Goal: Task Accomplishment & Management: Use online tool/utility

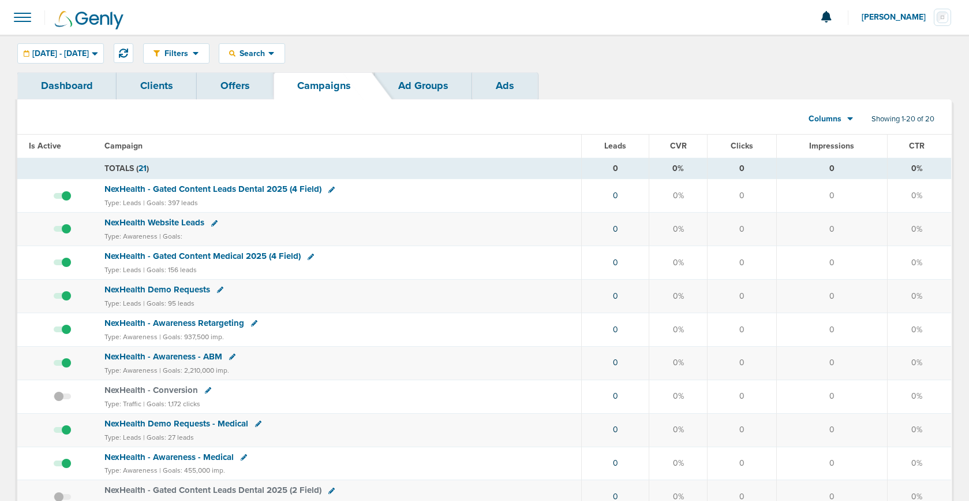
click at [900, 17] on span "[PERSON_NAME]" at bounding box center [898, 17] width 72 height 8
click at [871, 55] on link "Sign Out" at bounding box center [894, 50] width 115 height 14
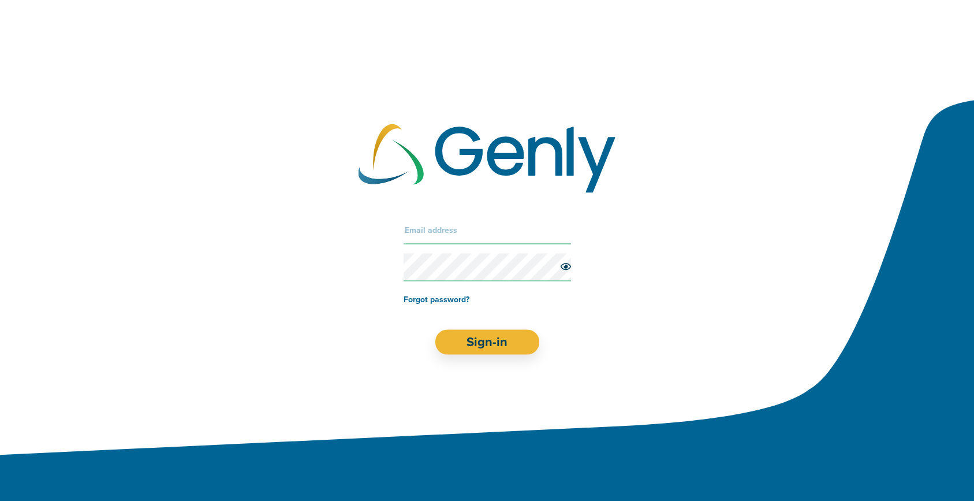
click at [443, 226] on input "text" at bounding box center [487, 230] width 167 height 28
type input "[EMAIL_ADDRESS][DOMAIN_NAME]"
click at [495, 343] on button "Sign-in" at bounding box center [487, 341] width 105 height 25
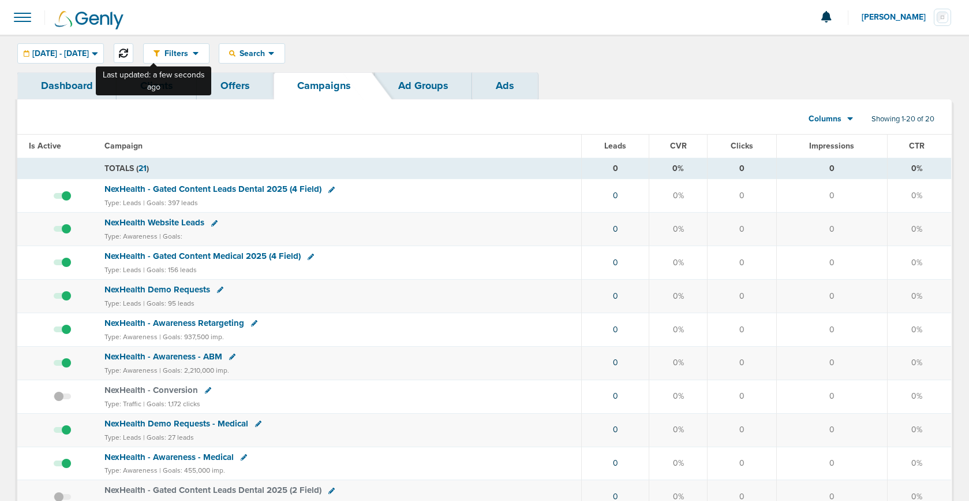
click at [128, 53] on icon at bounding box center [123, 52] width 9 height 9
click at [55, 92] on link "Dashboard" at bounding box center [66, 85] width 99 height 27
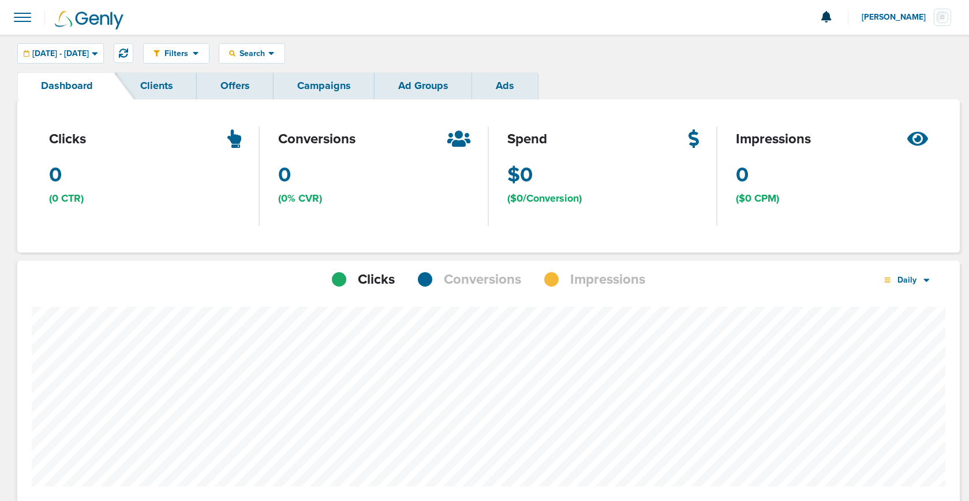
scroll to position [815, 935]
click at [149, 83] on link "Clients" at bounding box center [157, 85] width 80 height 27
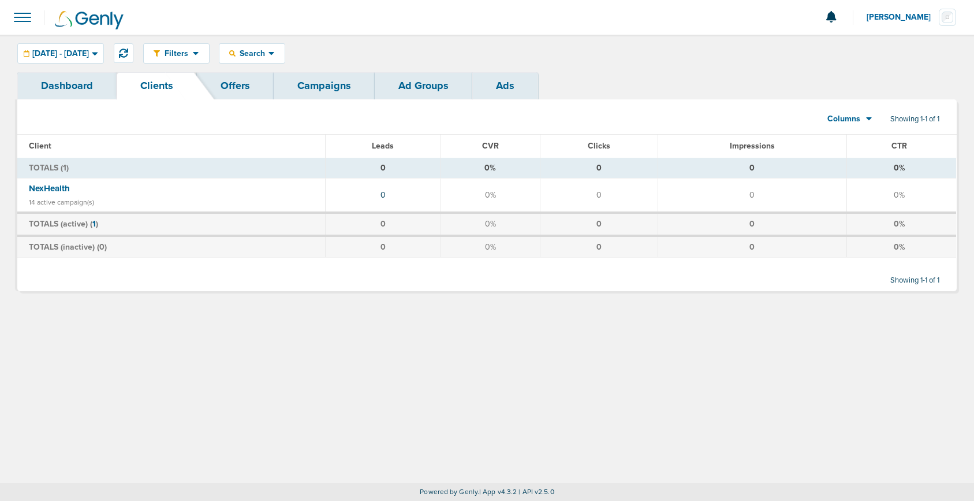
click at [304, 91] on link "Campaigns" at bounding box center [324, 85] width 101 height 27
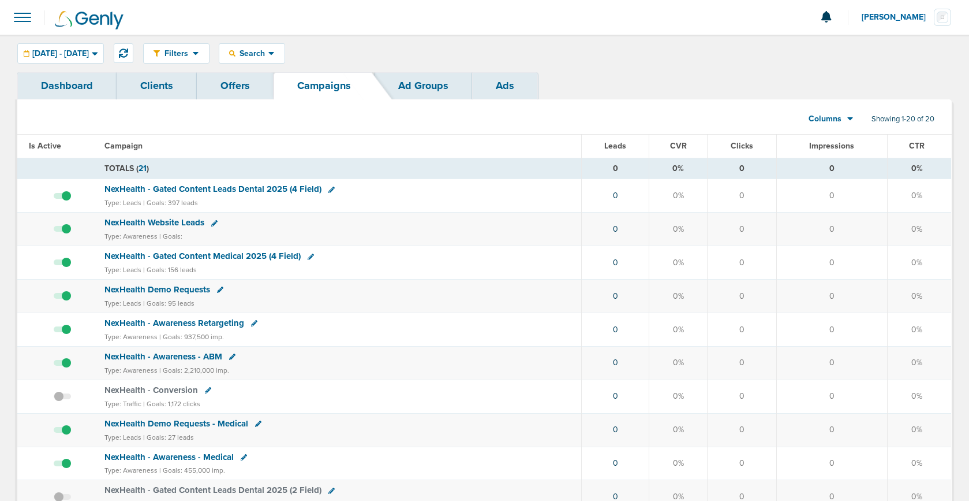
scroll to position [1, 0]
click at [148, 190] on span "NexHealth - Gated Content Leads Dental 2025 (4 Field)" at bounding box center [211, 189] width 217 height 10
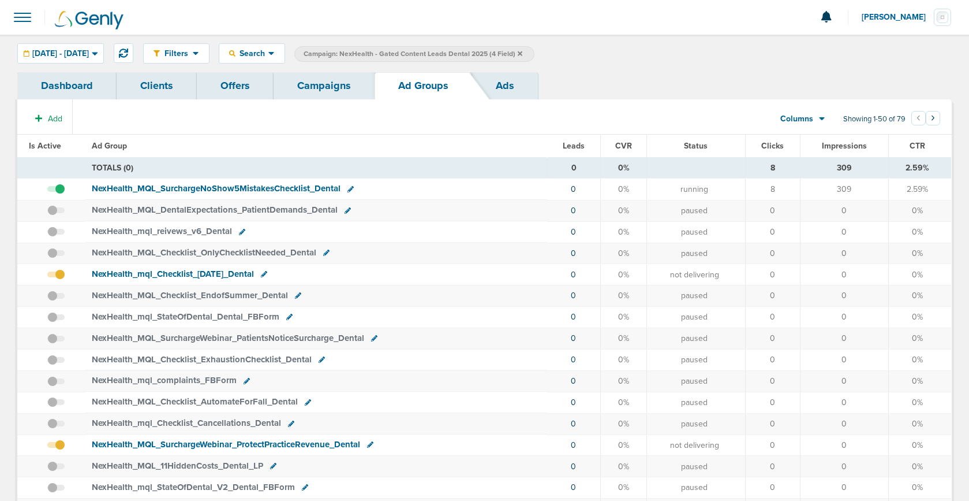
click at [501, 84] on link "Ads" at bounding box center [505, 85] width 66 height 27
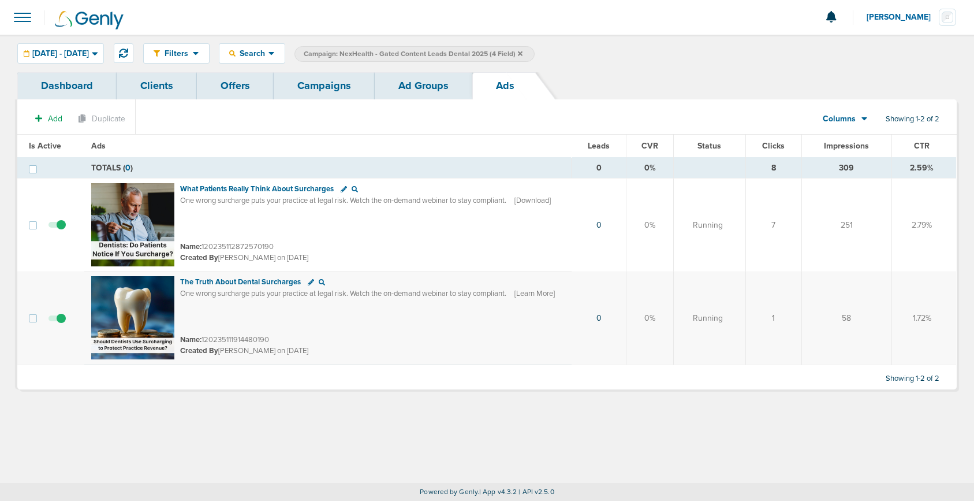
click at [535, 55] on label "Campaign: NexHealth - Gated Content Leads Dental 2025 (4 Field)" at bounding box center [414, 54] width 240 height 16
click at [523, 51] on span "Campaign: NexHealth - Gated Content Leads Dental 2025 (4 Field)" at bounding box center [413, 54] width 219 height 10
click at [523, 52] on icon at bounding box center [520, 53] width 5 height 7
click at [341, 189] on icon at bounding box center [344, 189] width 6 height 6
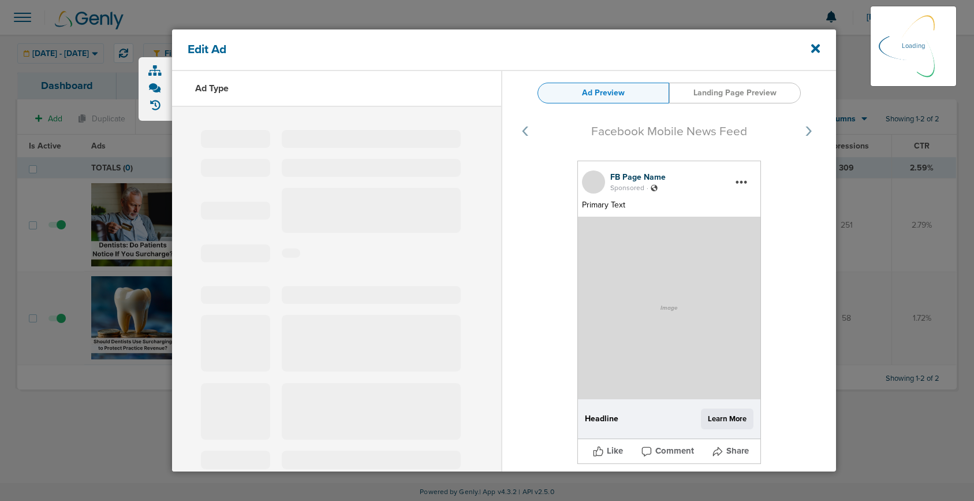
select select "learn_more"
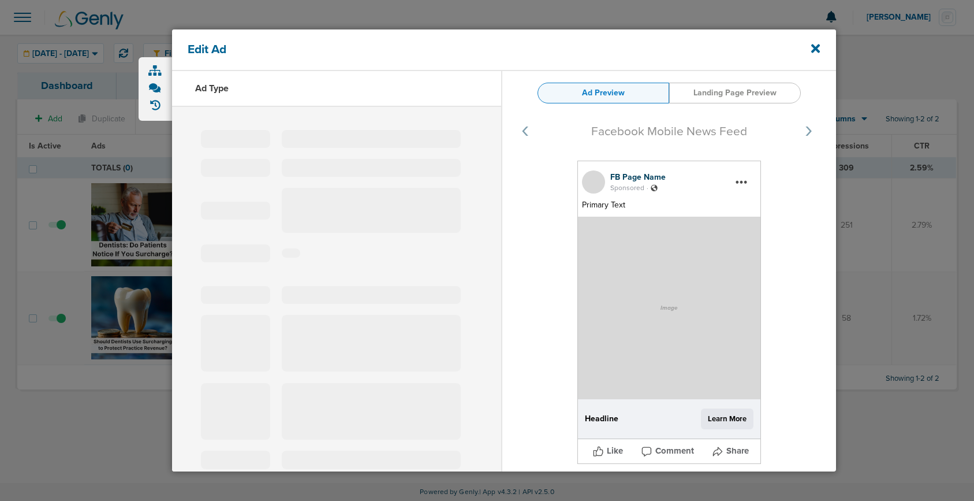
type input "120235112872570190"
type input "What Patients Really Think About Surcharges"
type textarea "One wrong surcharge puts your practice at legal risk. Watch the on-demand webin…"
select select "download"
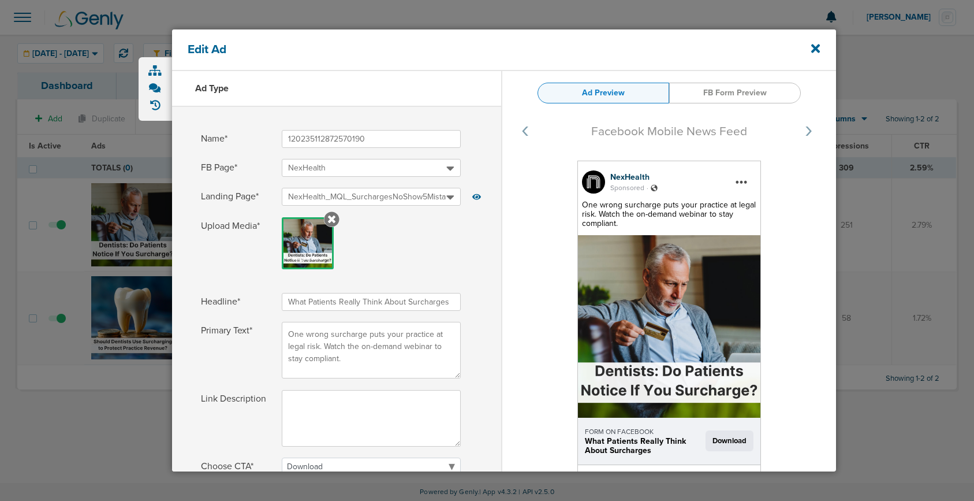
scroll to position [5, 0]
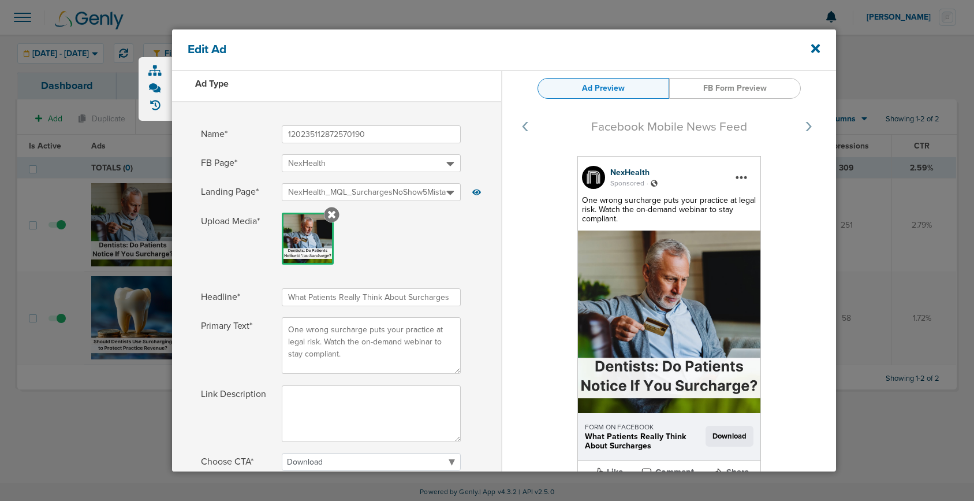
click at [376, 193] on span "NexHealth_MQL_SurchargesNoShow5MistakesChecklist_Dental_[DATE]_v2_4Q?9658029&oi…" at bounding box center [468, 192] width 361 height 10
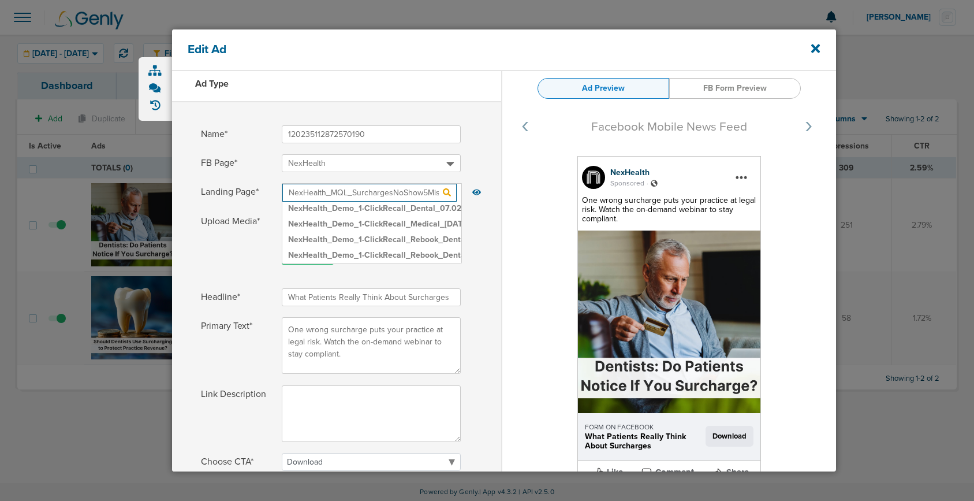
scroll to position [421, 0]
click at [378, 191] on input "NexHealth_MQL_SurchargesNoShow5MistakesChecklist_Dental_[DATE]_v2_4Q?9658029&oi…" at bounding box center [369, 193] width 174 height 18
click at [814, 48] on icon at bounding box center [815, 48] width 9 height 9
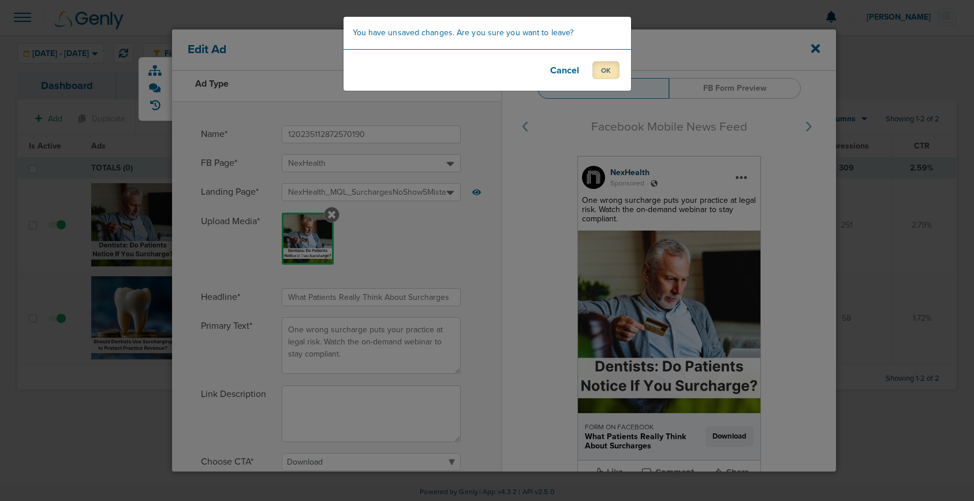
click at [609, 70] on button "OK" at bounding box center [605, 70] width 27 height 18
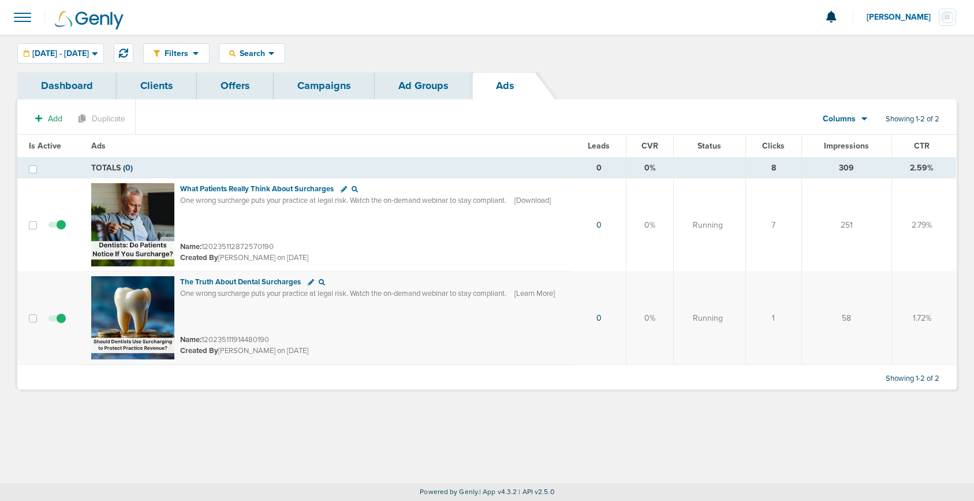
click at [300, 86] on link "Campaigns" at bounding box center [324, 85] width 101 height 27
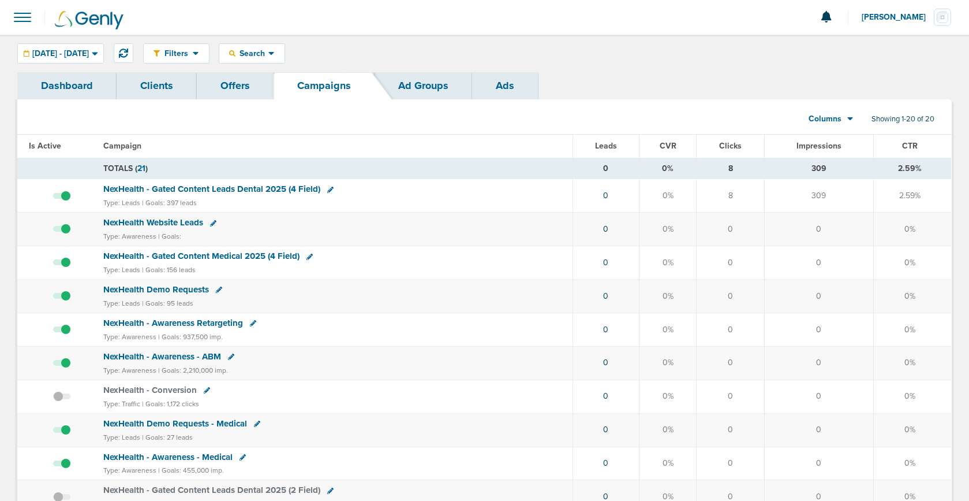
click at [913, 18] on span "[PERSON_NAME]" at bounding box center [898, 17] width 72 height 8
click at [893, 48] on link "Sign Out" at bounding box center [894, 50] width 115 height 14
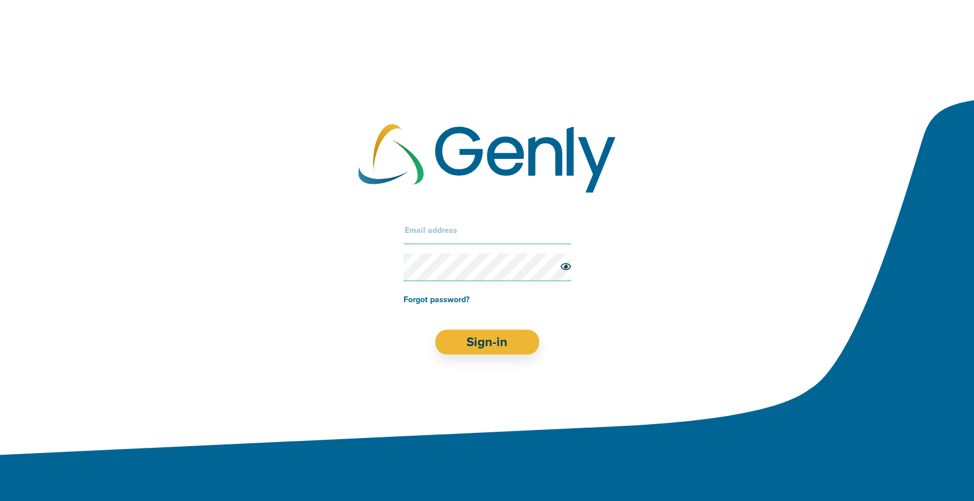
drag, startPoint x: 828, startPoint y: 20, endPoint x: 826, endPoint y: 28, distance: 9.0
click at [833, 18] on div at bounding box center [487, 250] width 975 height 501
click at [450, 236] on input "text" at bounding box center [487, 230] width 167 height 28
type input "[PERSON_NAME][EMAIL_ADDRESS][DOMAIN_NAME]"
drag, startPoint x: 478, startPoint y: 343, endPoint x: 483, endPoint y: 331, distance: 13.2
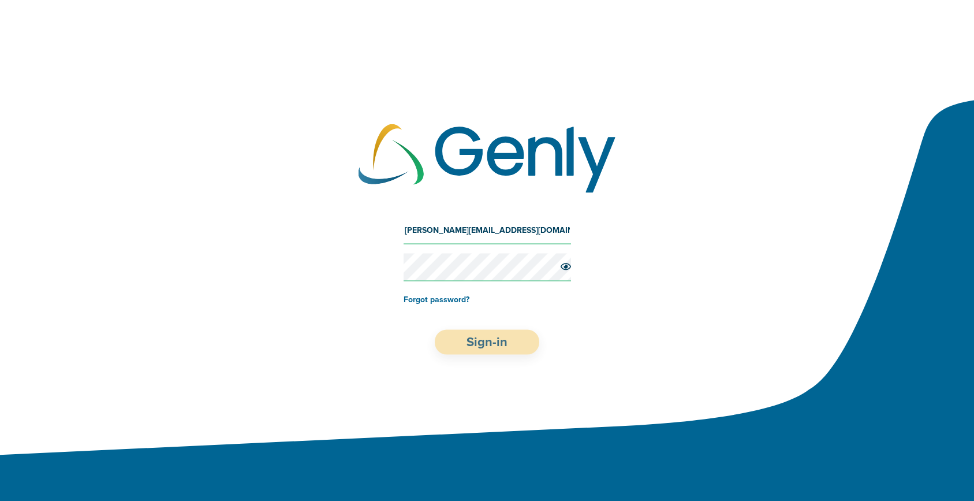
click at [483, 331] on button "Sign-in" at bounding box center [487, 341] width 105 height 25
